Goal: Task Accomplishment & Management: Use online tool/utility

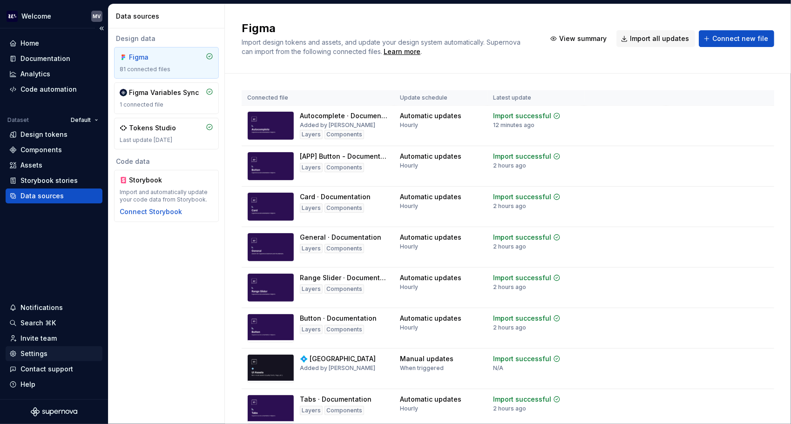
click at [51, 360] on div "Settings" at bounding box center [54, 353] width 97 height 15
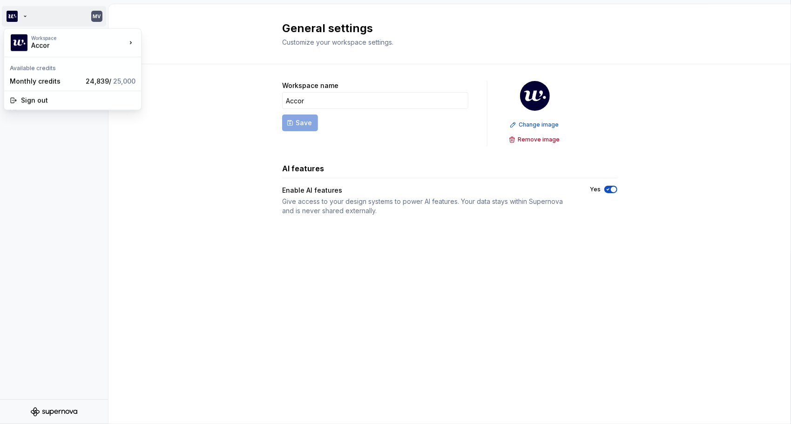
click at [18, 19] on html "MV Account Profile Workspace General Members General settings Customize your wo…" at bounding box center [395, 212] width 791 height 424
click at [299, 36] on html "MV Account Profile Workspace General Members General settings Customize your wo…" at bounding box center [395, 212] width 791 height 424
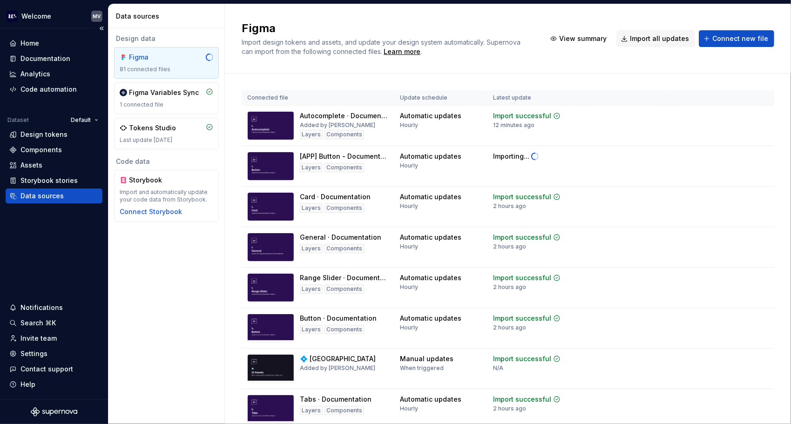
click at [74, 194] on div "Data sources" at bounding box center [53, 195] width 89 height 9
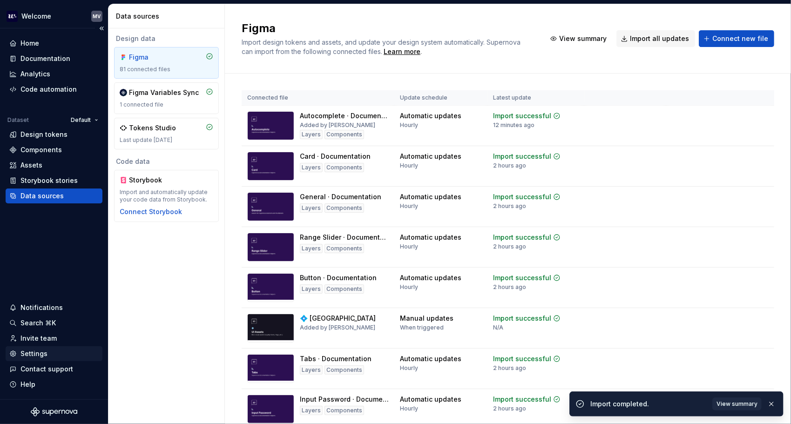
click at [53, 355] on div "Settings" at bounding box center [53, 353] width 89 height 9
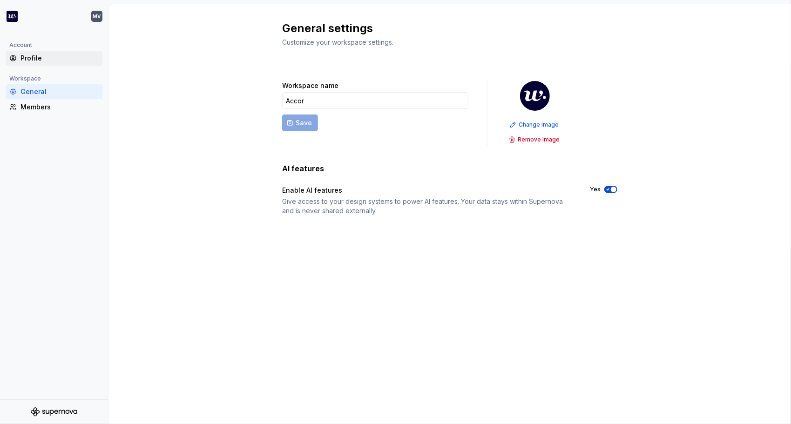
click at [43, 55] on div "Profile" at bounding box center [59, 58] width 78 height 9
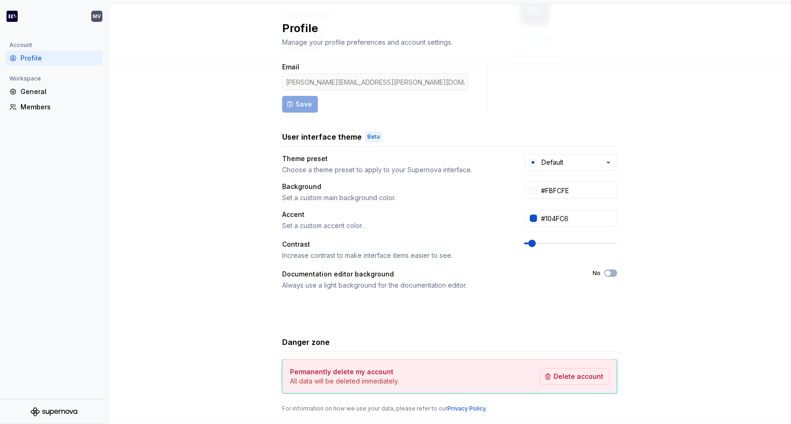
scroll to position [108, 0]
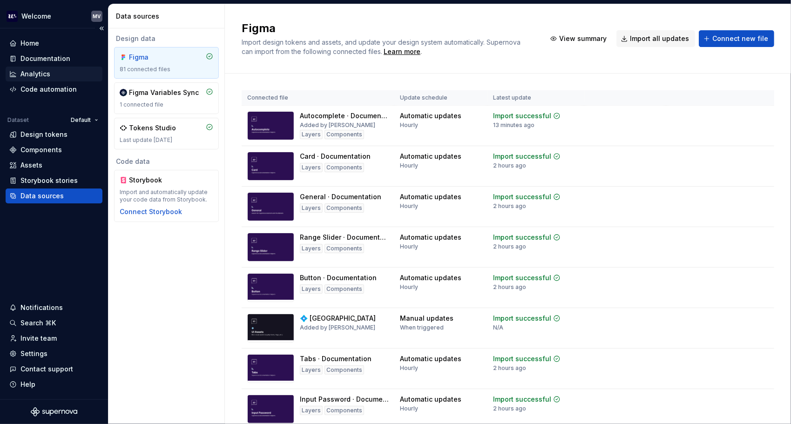
click at [68, 75] on div "Analytics" at bounding box center [53, 73] width 89 height 9
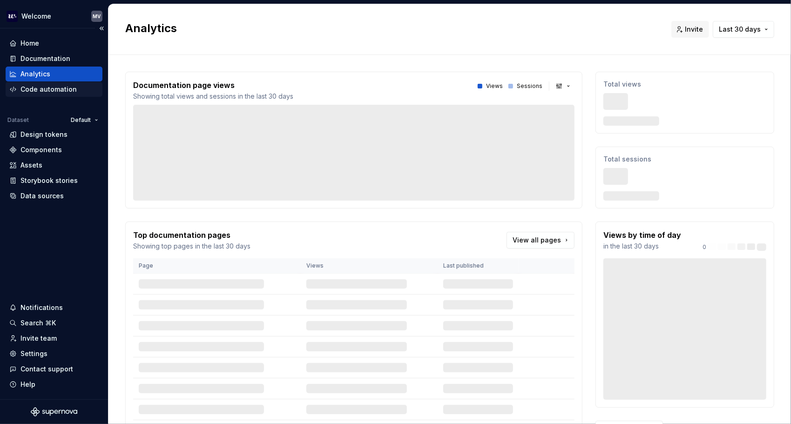
click at [68, 89] on div "Code automation" at bounding box center [48, 89] width 56 height 9
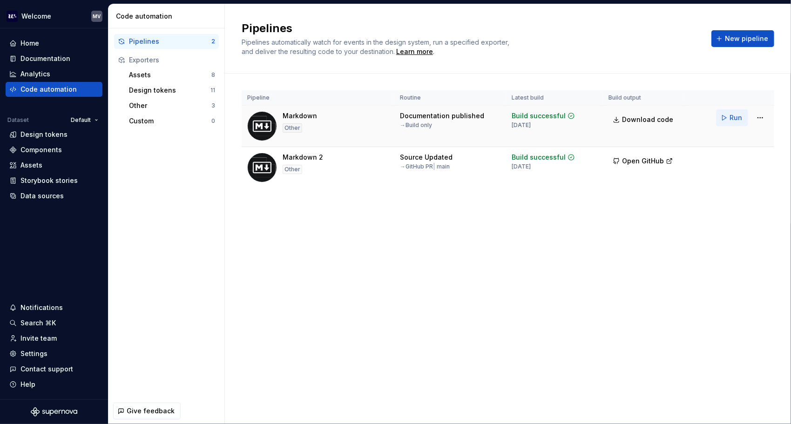
click at [733, 116] on span "Run" at bounding box center [735, 117] width 13 height 9
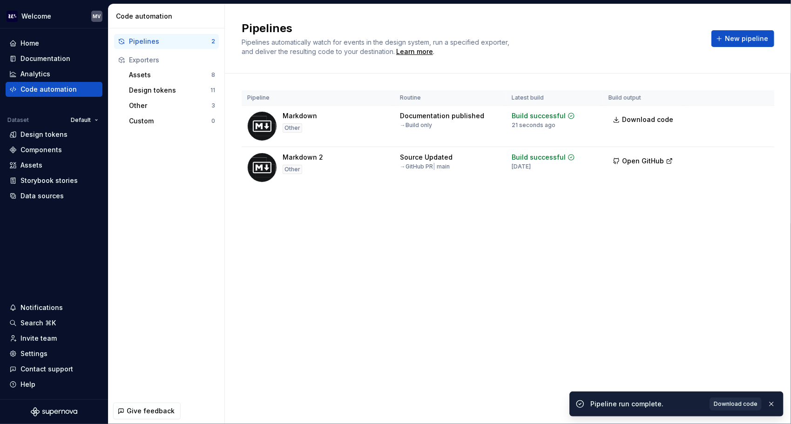
click at [741, 404] on span "Download code" at bounding box center [736, 403] width 44 height 7
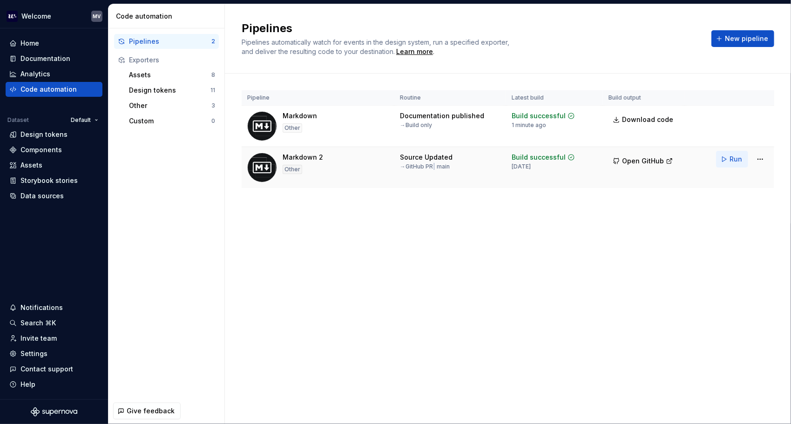
click at [734, 157] on span "Run" at bounding box center [735, 159] width 13 height 9
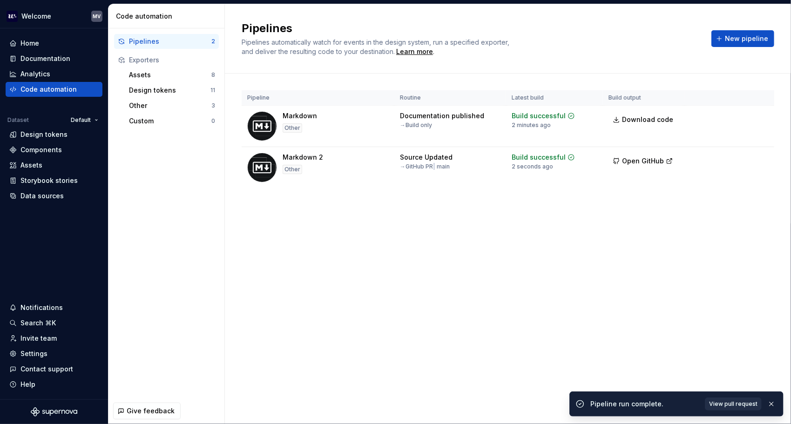
click at [735, 404] on span "View pull request" at bounding box center [733, 403] width 48 height 7
